Goal: Use online tool/utility: Utilize a website feature to perform a specific function

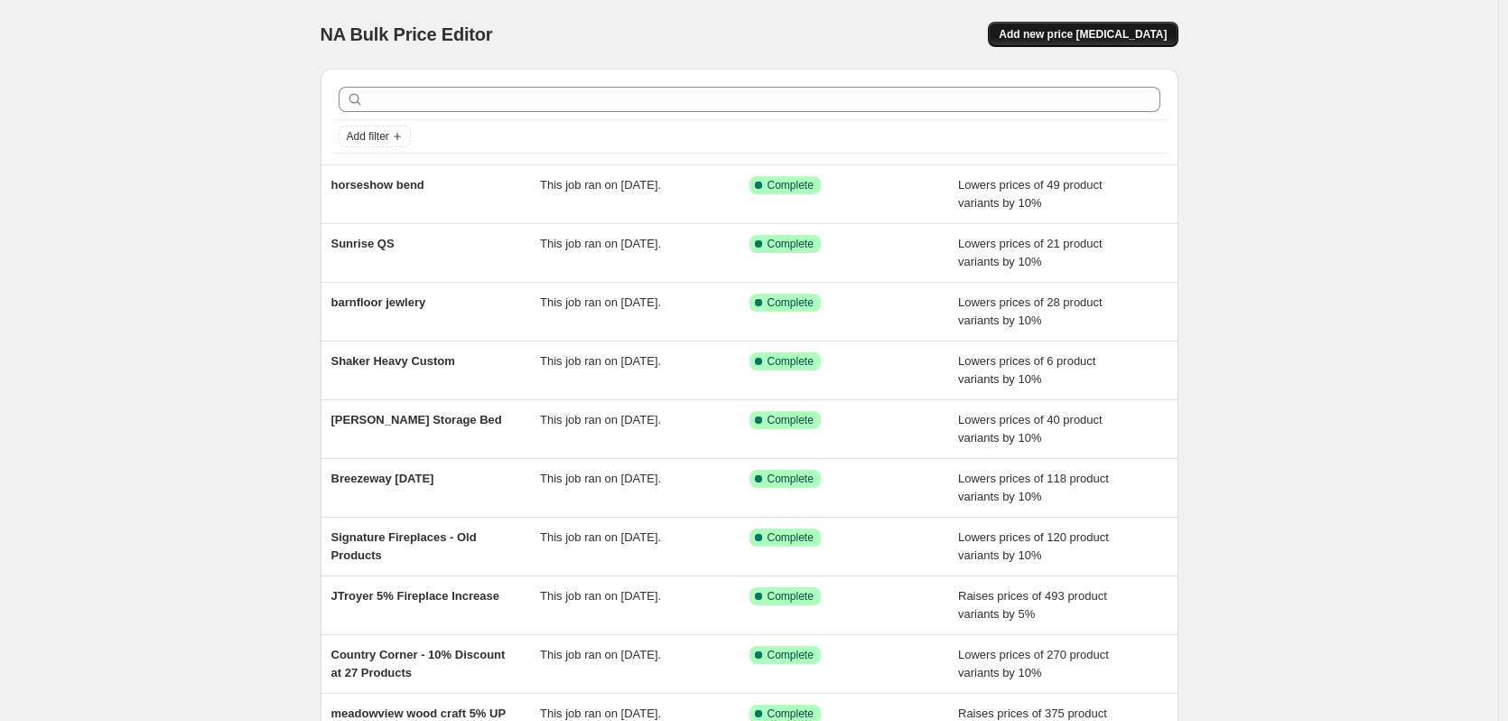
click at [1052, 42] on button "Add new price [MEDICAL_DATA]" at bounding box center [1083, 34] width 190 height 25
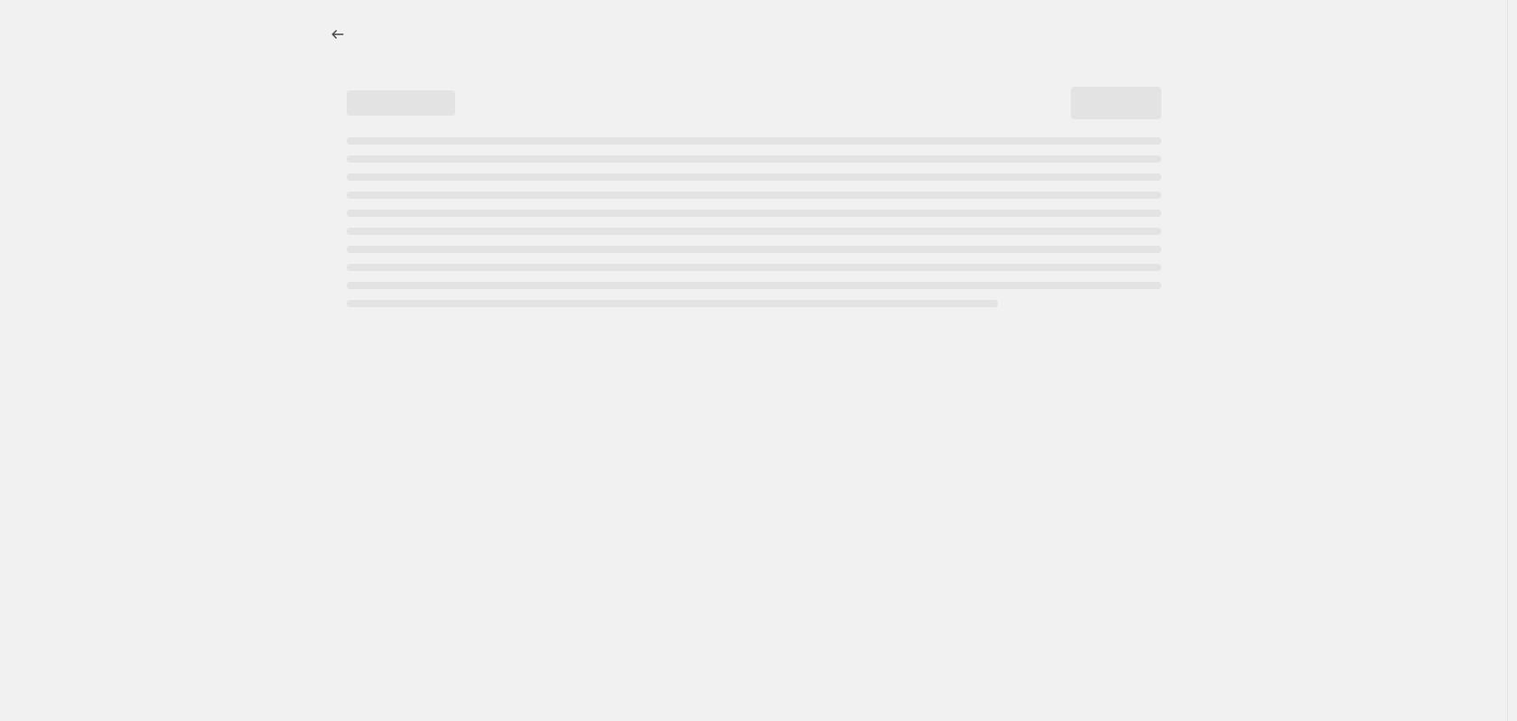
select select "percentage"
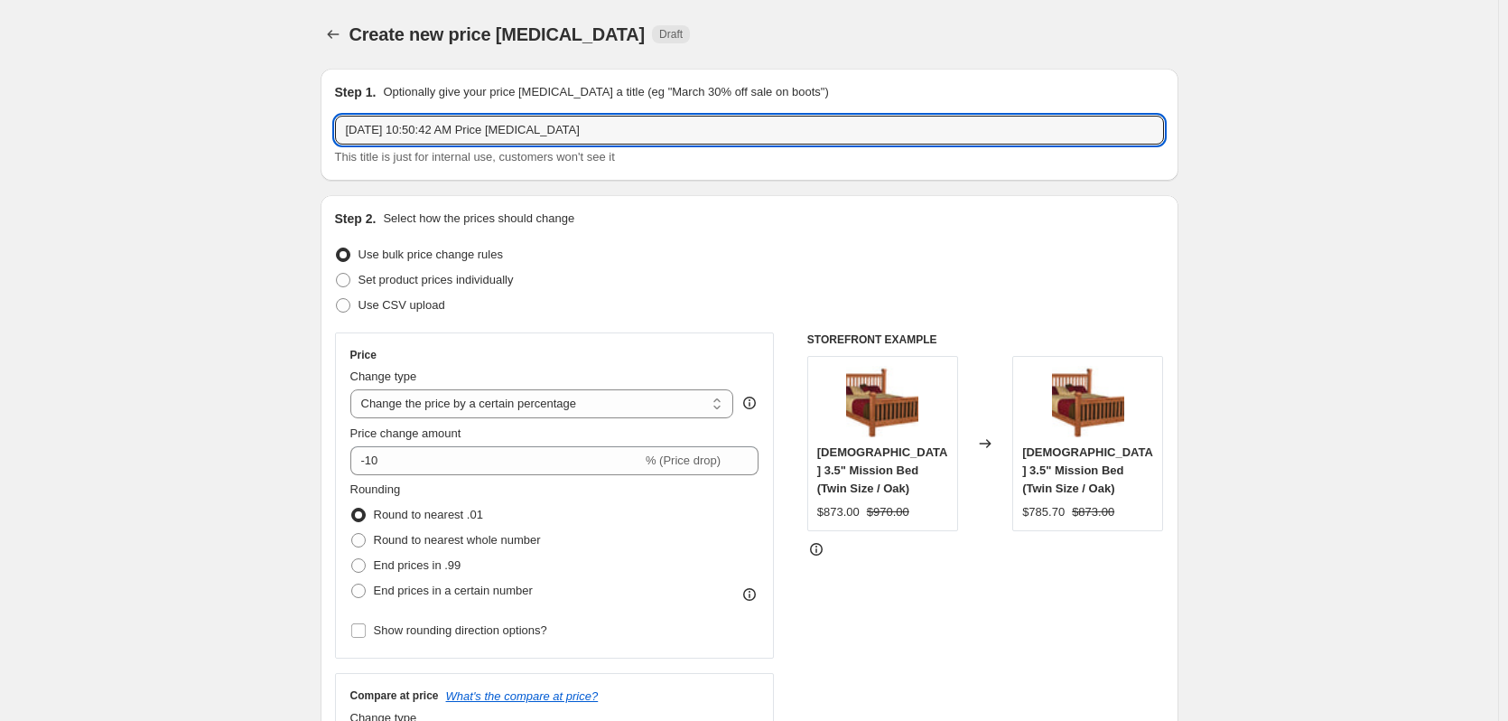
drag, startPoint x: 582, startPoint y: 128, endPoint x: 321, endPoint y: 130, distance: 260.1
type input "sunrise furn. fast"
click at [517, 544] on span "Round to nearest whole number" at bounding box center [457, 540] width 167 height 14
click at [352, 534] on input "Round to nearest whole number" at bounding box center [351, 533] width 1 height 1
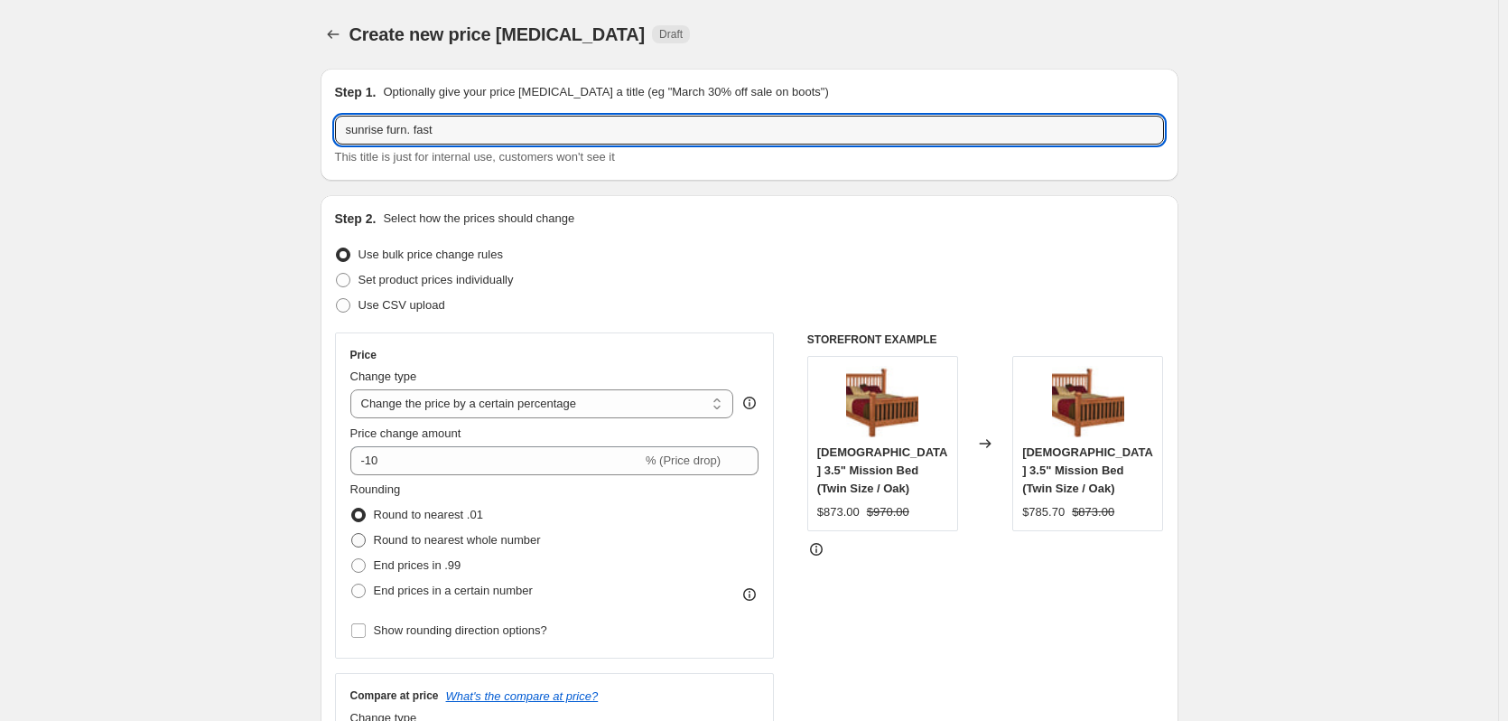
radio input "true"
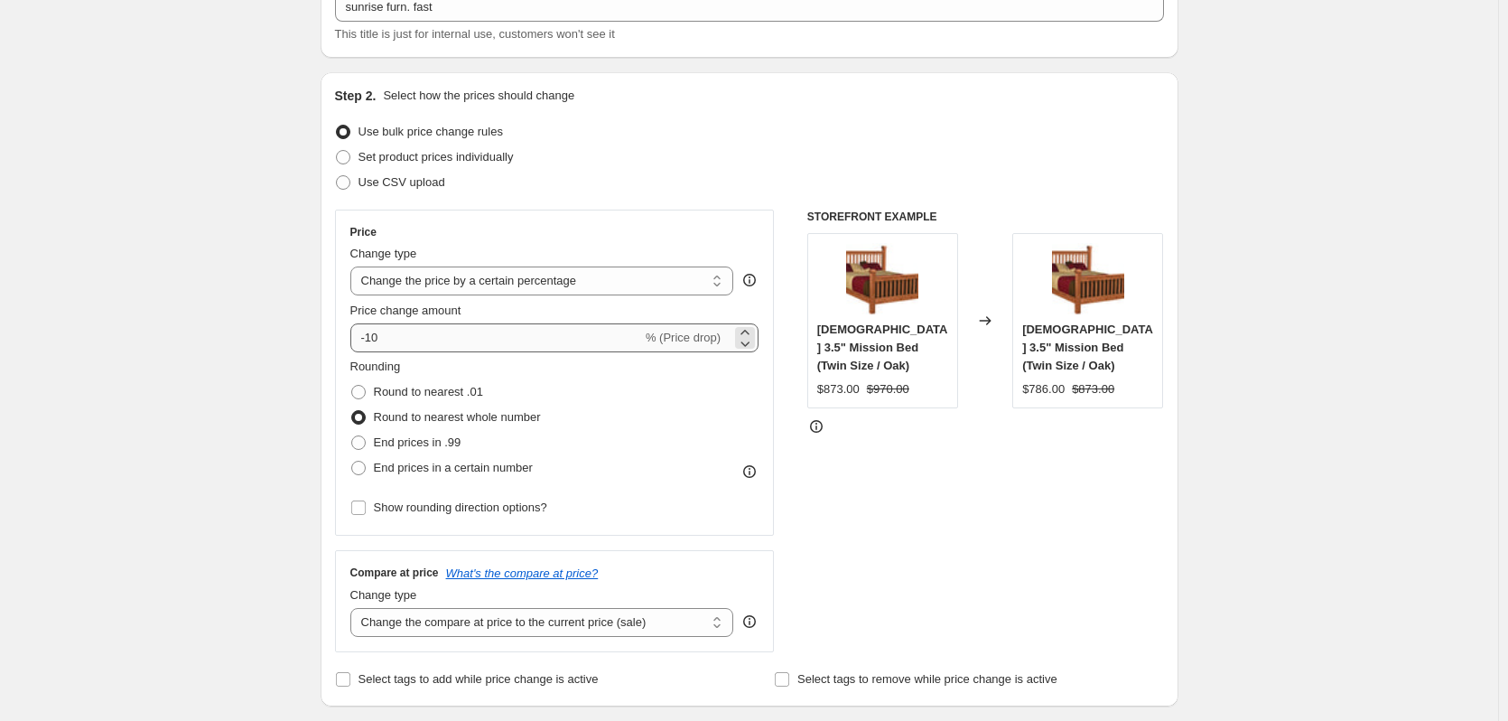
scroll to position [361, 0]
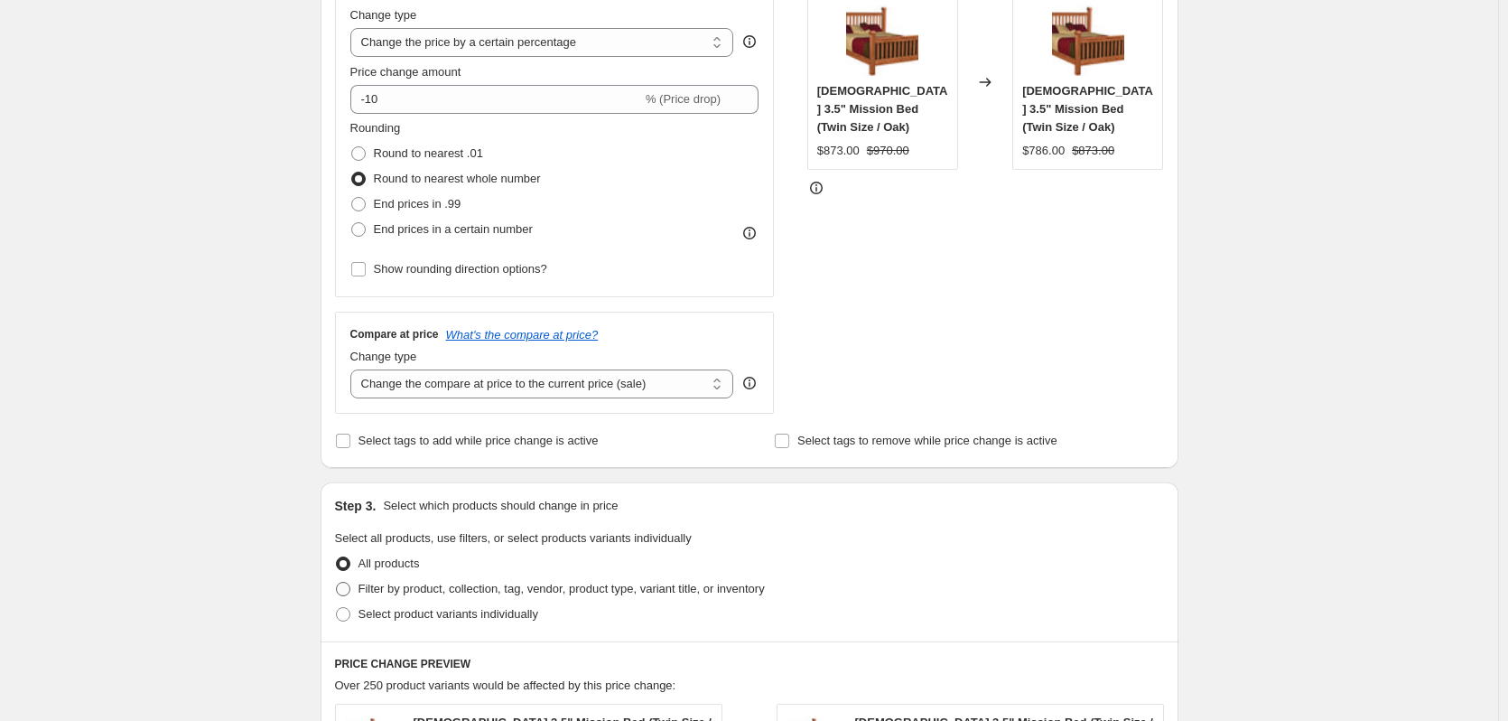
click at [618, 589] on span "Filter by product, collection, tag, vendor, product type, variant title, or inv…" at bounding box center [562, 589] width 406 height 14
click at [337, 582] on input "Filter by product, collection, tag, vendor, product type, variant title, or inv…" at bounding box center [336, 582] width 1 height 1
radio input "true"
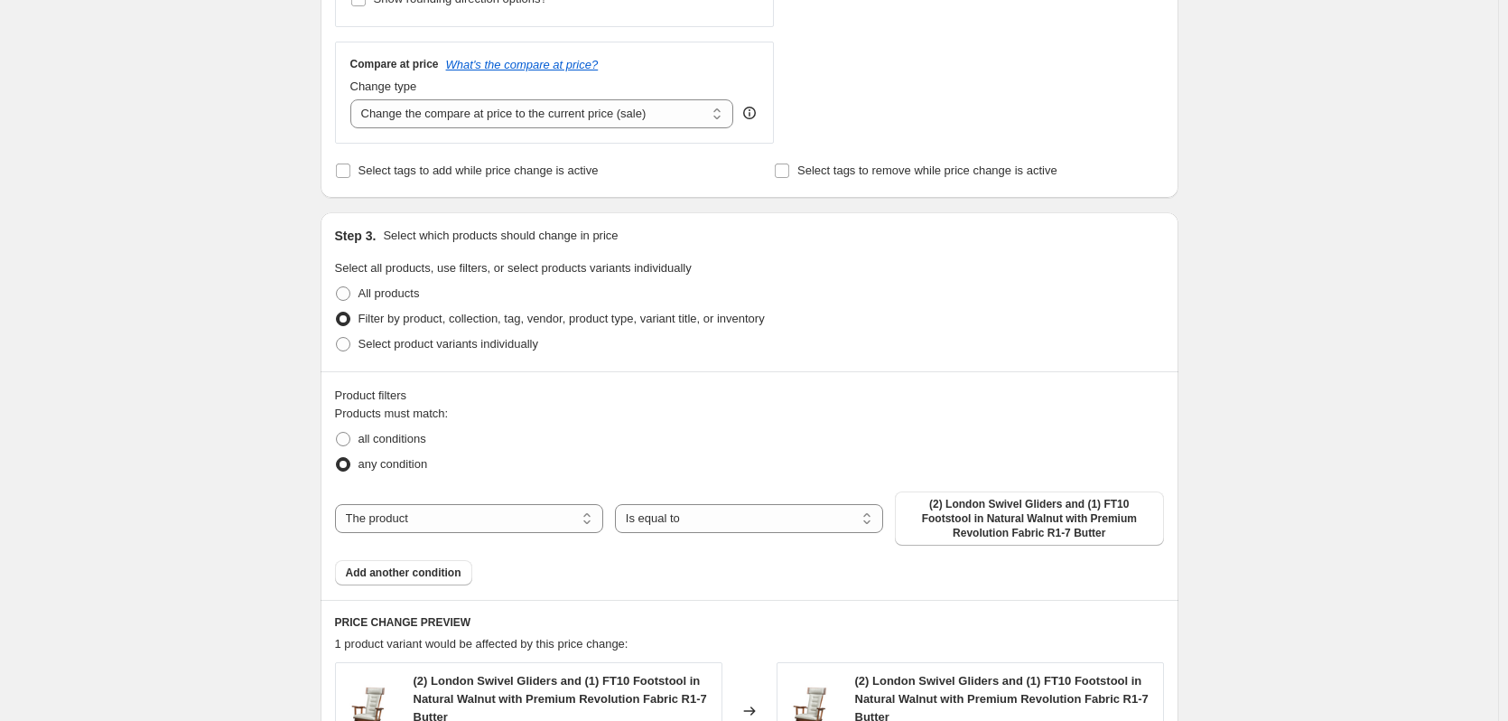
scroll to position [632, 0]
click at [559, 525] on select "The product The product's collection The product's tag The product's vendor The…" at bounding box center [469, 517] width 268 height 29
select select "collection"
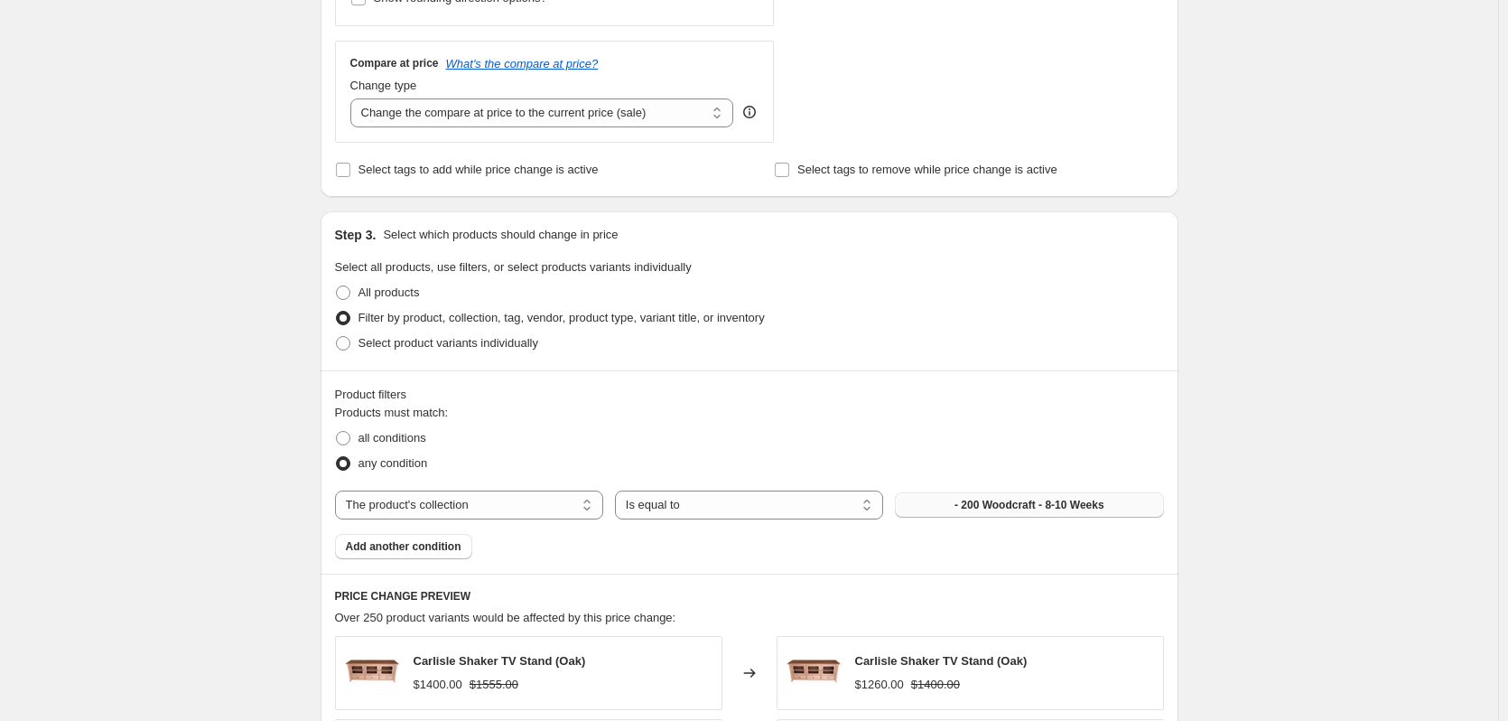
click at [1010, 512] on span "- 200 Woodcraft - 8-10 Weeks" at bounding box center [1030, 505] width 150 height 14
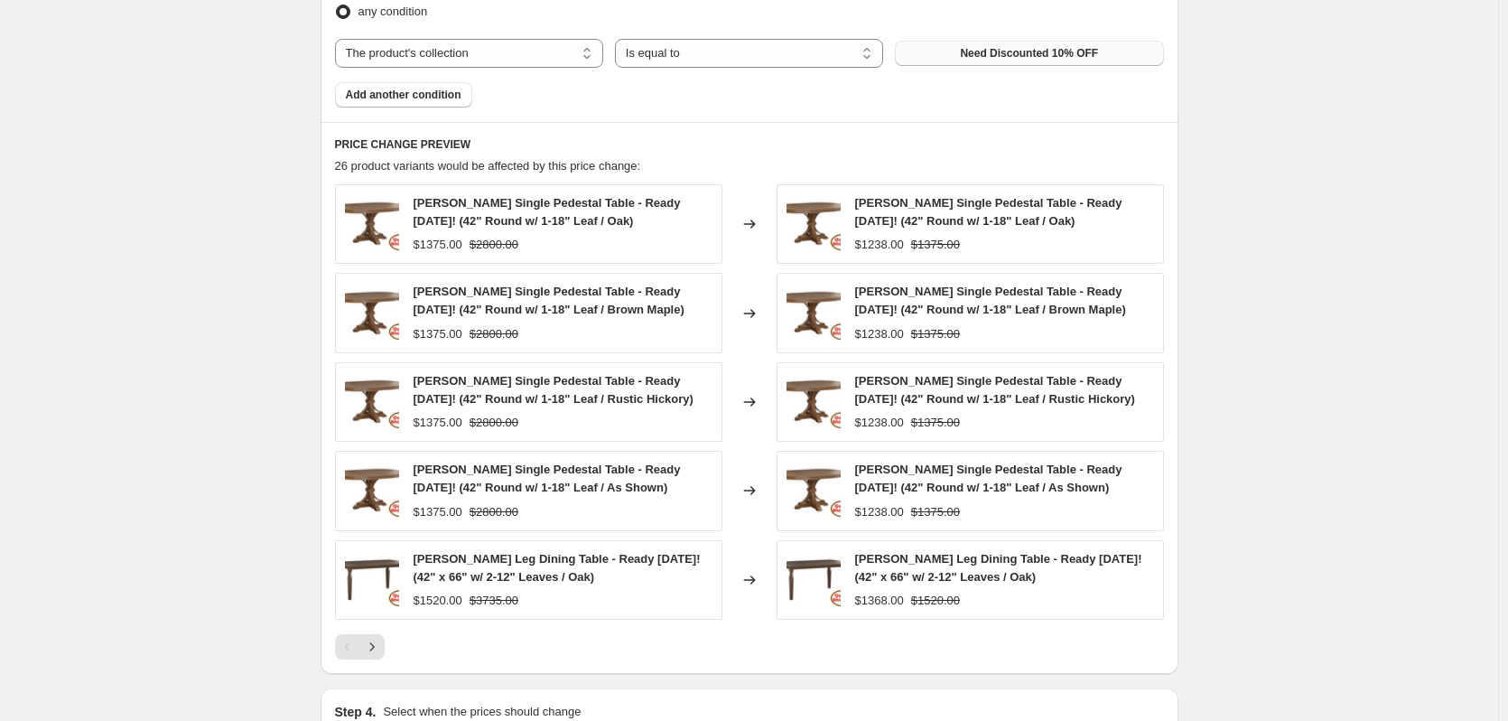
scroll to position [1264, 0]
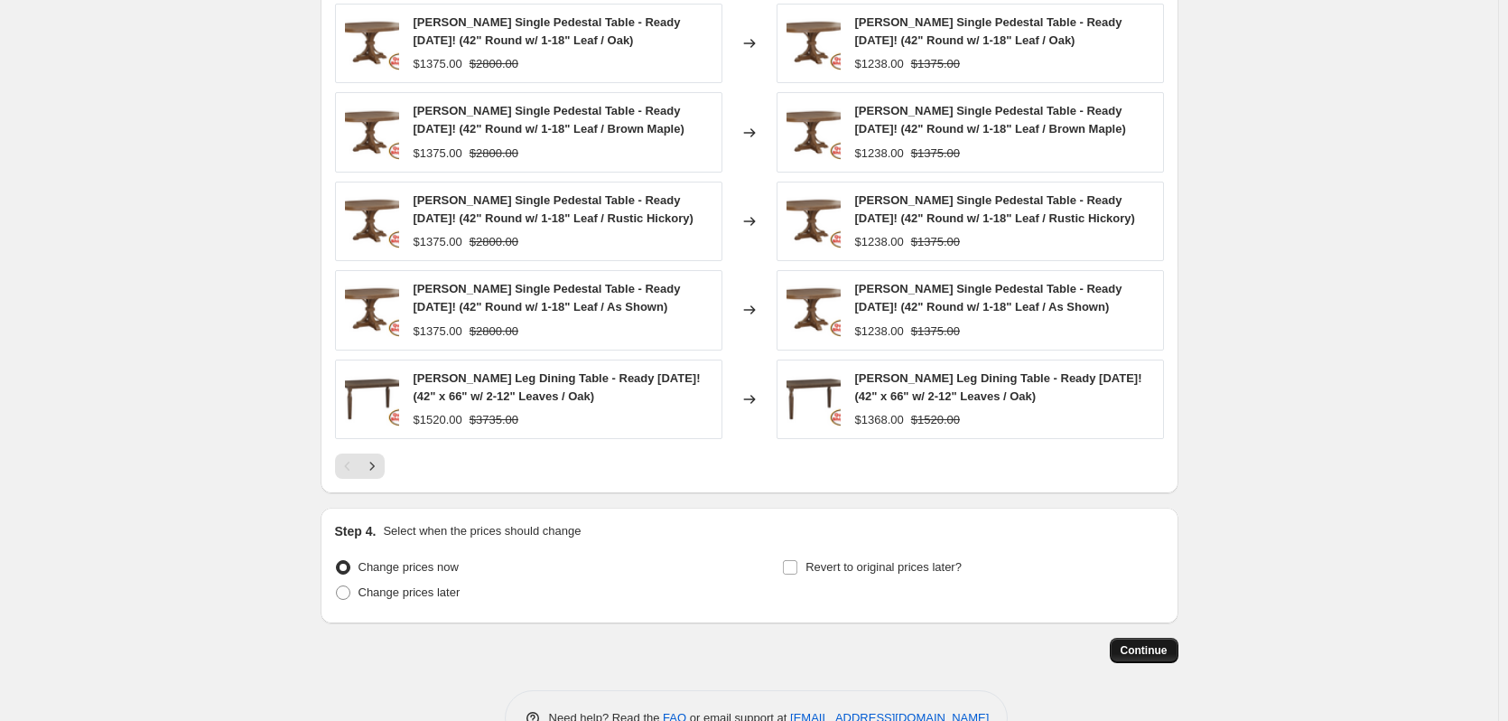
click at [1139, 650] on span "Continue" at bounding box center [1144, 650] width 47 height 14
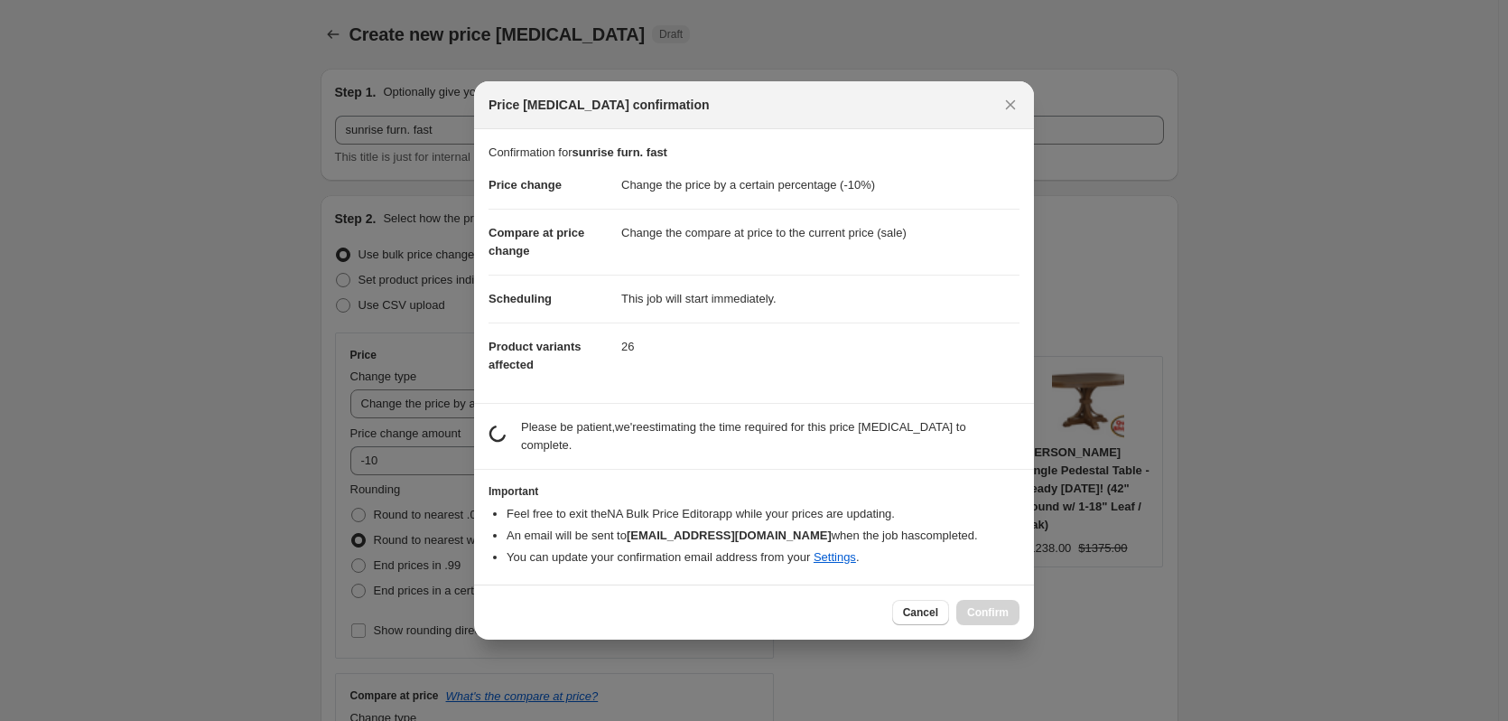
scroll to position [0, 0]
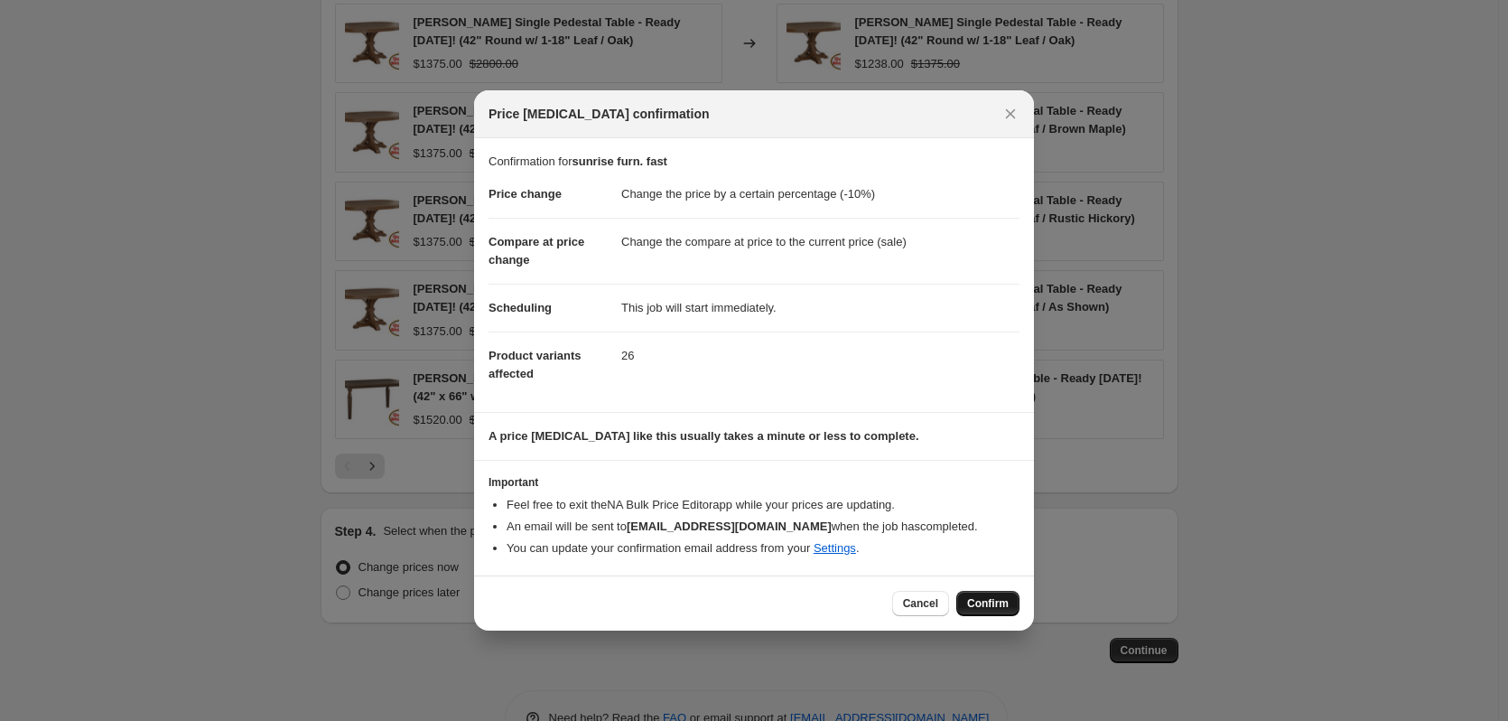
click at [982, 608] on span "Confirm" at bounding box center [988, 603] width 42 height 14
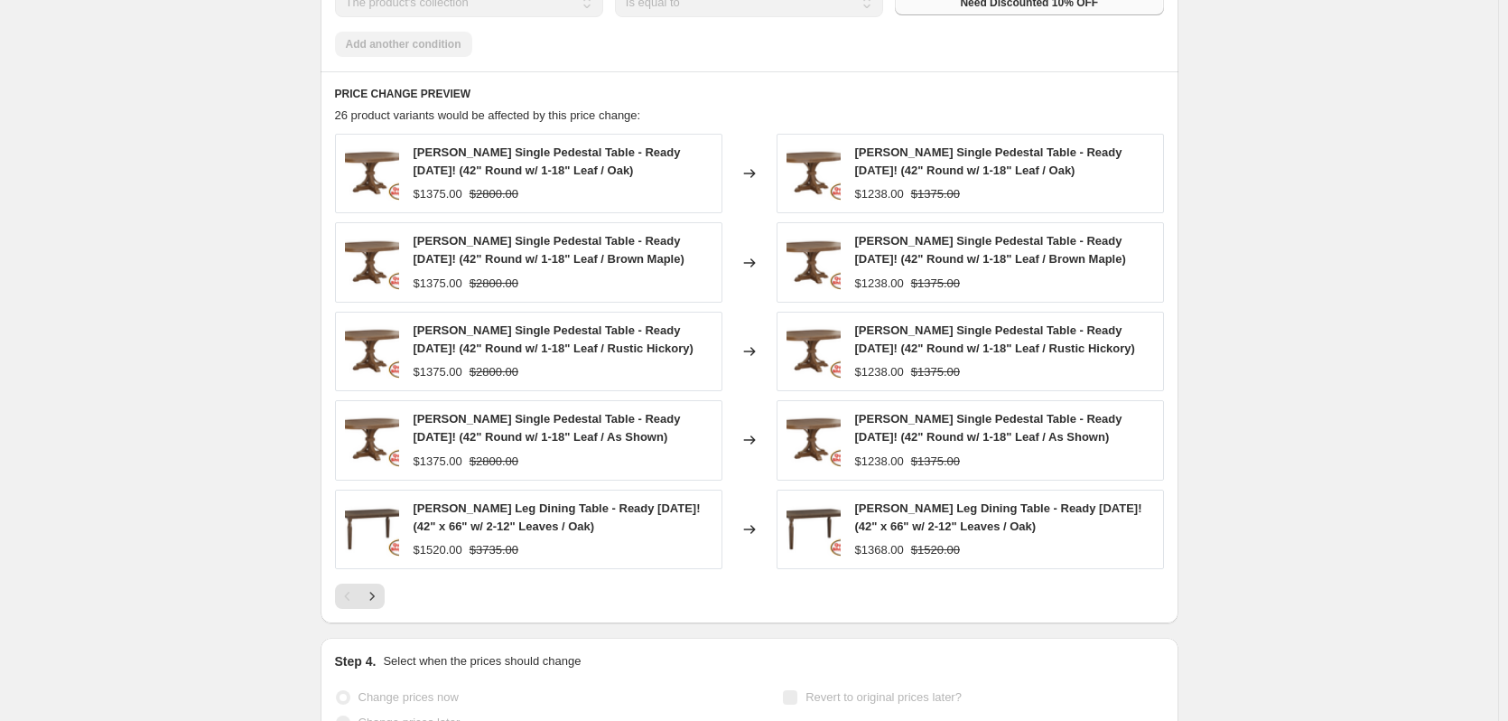
scroll to position [1311, 0]
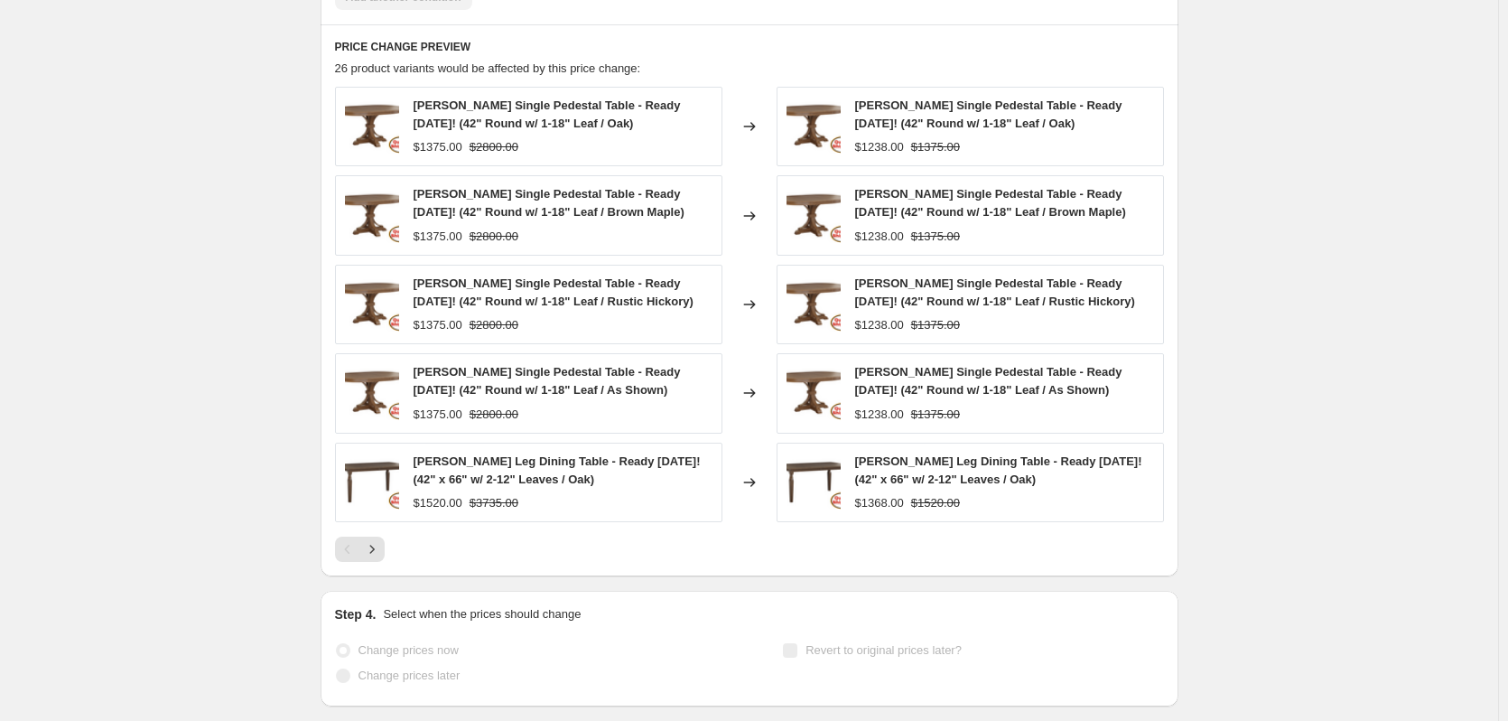
select select "percentage"
select select "collection"
